Goal: Task Accomplishment & Management: Manage account settings

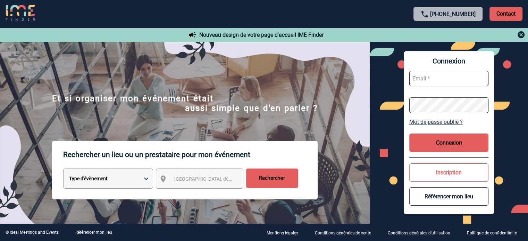
type input "[EMAIL_ADDRESS][DOMAIN_NAME]"
click at [461, 137] on button "Connexion" at bounding box center [448, 143] width 79 height 18
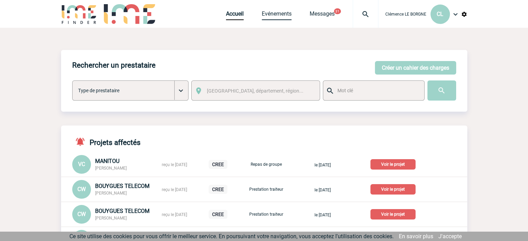
click at [269, 16] on link "Evénements" at bounding box center [277, 15] width 30 height 10
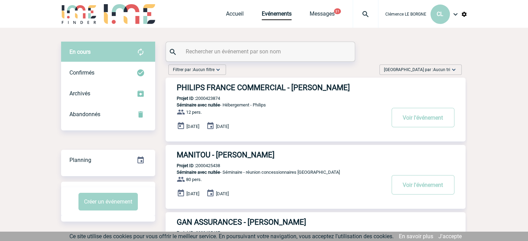
click at [251, 49] on input "text" at bounding box center [261, 51] width 154 height 10
paste input "2000424742"
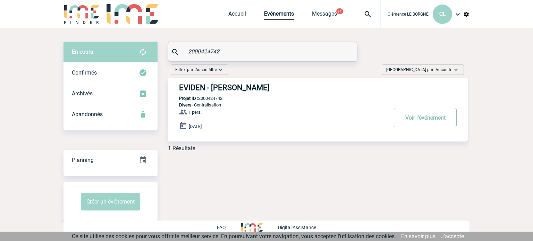
type input "2000424742"
click at [409, 120] on button "Voir l'événement" at bounding box center [425, 117] width 63 height 19
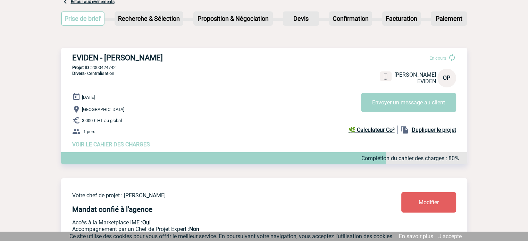
scroll to position [104, 0]
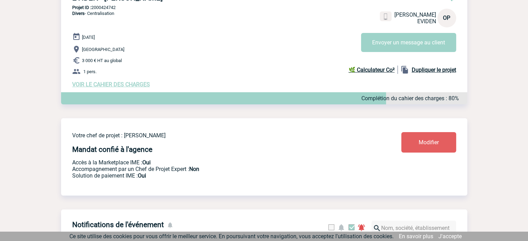
click at [112, 82] on div "[DATE] [GEOGRAPHIC_DATA] 3 000 € HT au global 1 pers. VOIR LE CAHIER DES CHARGE…" at bounding box center [269, 60] width 395 height 55
click at [114, 84] on span "VOIR LE CAHIER DES CHARGES" at bounding box center [111, 84] width 78 height 7
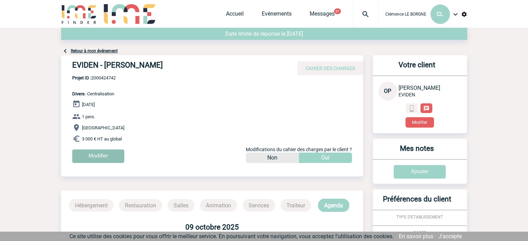
click at [100, 150] on input "Modifier" at bounding box center [98, 157] width 52 height 14
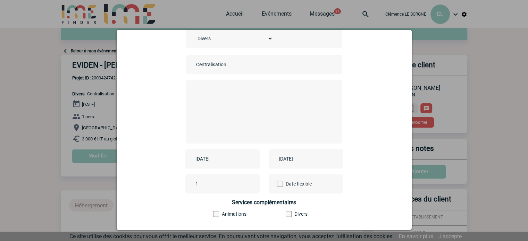
scroll to position [69, 0]
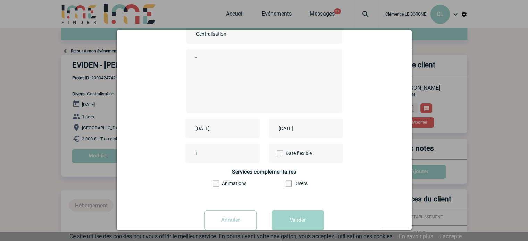
click at [214, 130] on input "2025-10-09" at bounding box center [218, 128] width 48 height 9
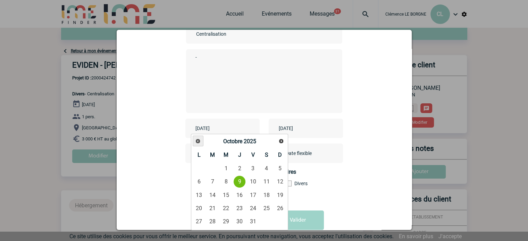
click at [196, 139] on span "Précédent" at bounding box center [198, 141] width 6 height 6
click at [197, 138] on span "Précédent" at bounding box center [198, 141] width 6 height 6
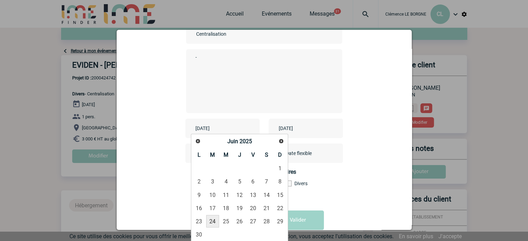
click at [212, 218] on link "24" at bounding box center [212, 221] width 13 height 12
type input "2025-06-24"
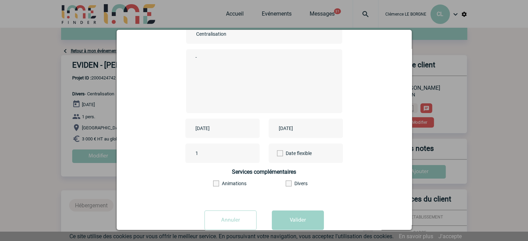
click at [310, 127] on input "2025-10-09" at bounding box center [301, 128] width 48 height 9
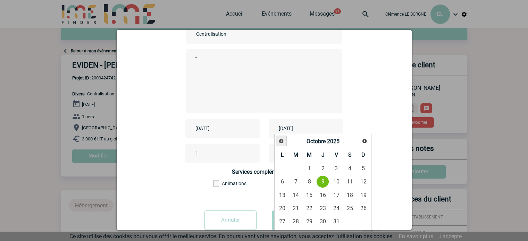
click at [279, 140] on span "Précédent" at bounding box center [281, 141] width 6 height 6
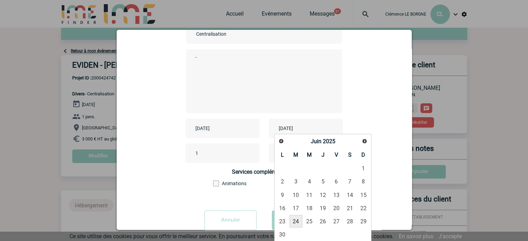
click at [297, 218] on link "24" at bounding box center [295, 221] width 13 height 12
type input "2025-06-24"
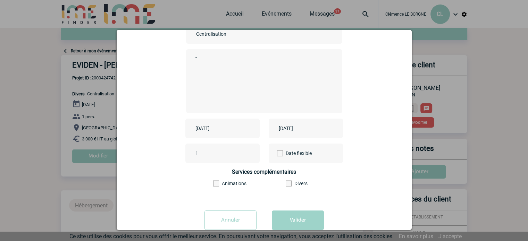
click at [212, 78] on textarea "-" at bounding box center [262, 81] width 137 height 56
type textarea "MAJ"
click at [296, 226] on button "Valider" at bounding box center [298, 220] width 52 height 19
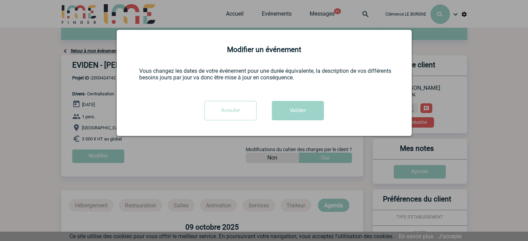
scroll to position [0, 0]
click at [288, 116] on button "Valider" at bounding box center [298, 110] width 52 height 19
